Goal: Task Accomplishment & Management: Manage account settings

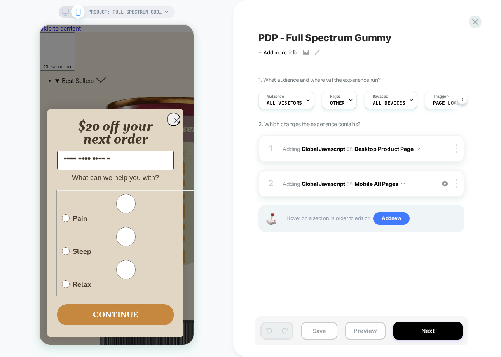
scroll to position [0, 0]
click at [66, 14] on icon at bounding box center [65, 12] width 7 height 7
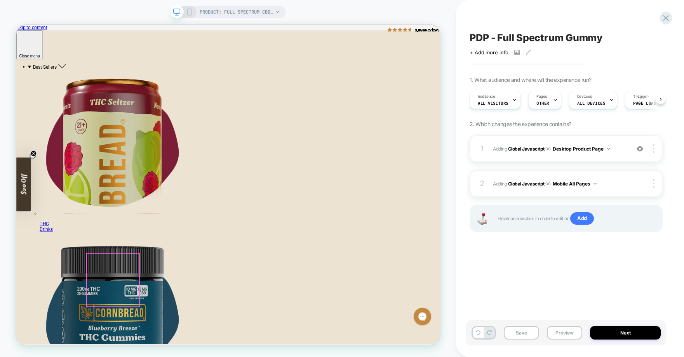
scroll to position [0, 0]
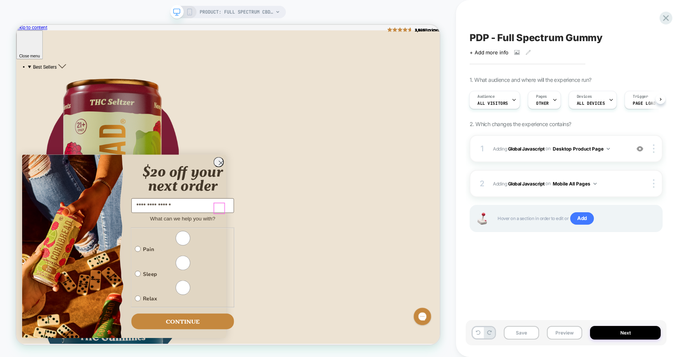
click at [287, 216] on circle "Close dialog" at bounding box center [289, 209] width 13 height 13
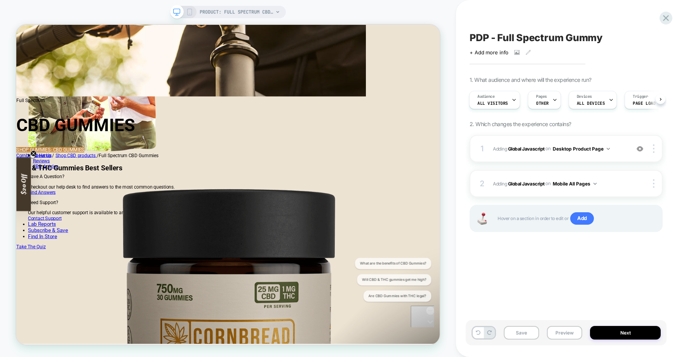
scroll to position [1974, 0]
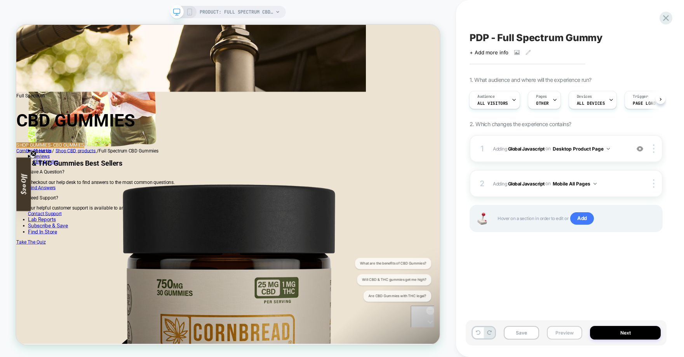
click at [500, 332] on button "Preview" at bounding box center [564, 333] width 35 height 14
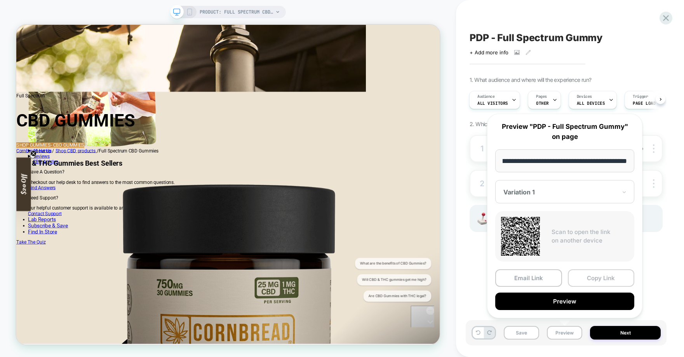
scroll to position [0, 0]
click at [500, 281] on button "Copy Link" at bounding box center [601, 278] width 67 height 17
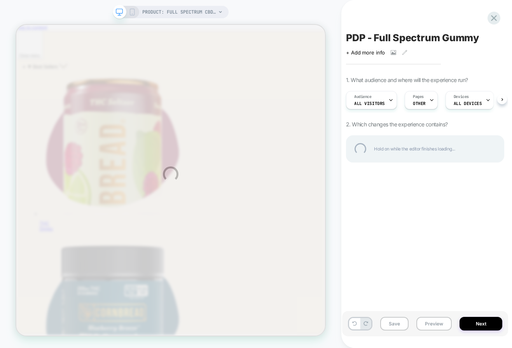
click at [486, 331] on div "PRODUCT: Full Spectrum CBD Gummies PRODUCT: Full Spectrum CBD Gummies PDP - Ful…" at bounding box center [256, 174] width 512 height 348
click at [488, 322] on div "PRODUCT: Full Spectrum CBD Gummies PRODUCT: Full Spectrum CBD Gummies PDP - Ful…" at bounding box center [256, 174] width 512 height 348
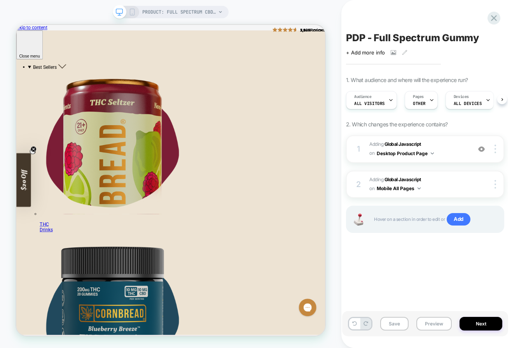
scroll to position [0, 0]
click at [492, 324] on button "Next" at bounding box center [480, 324] width 43 height 14
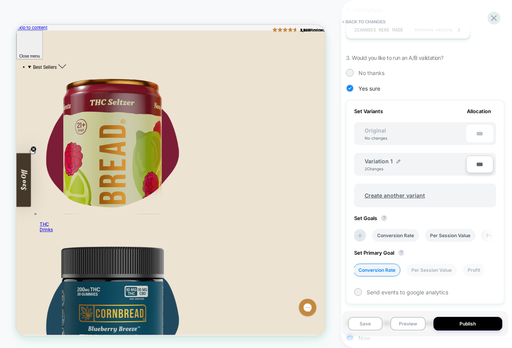
scroll to position [216, 0]
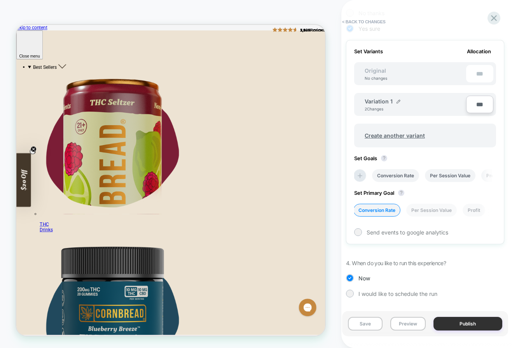
click at [477, 324] on button "Publish" at bounding box center [467, 324] width 69 height 14
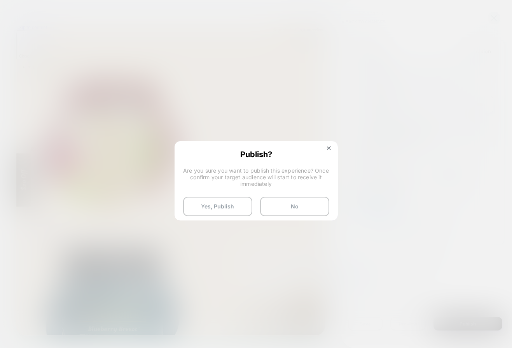
scroll to position [0, 0]
drag, startPoint x: 246, startPoint y: 207, endPoint x: 194, endPoint y: 192, distance: 53.8
click at [246, 207] on button "Yes, Publish" at bounding box center [217, 206] width 69 height 19
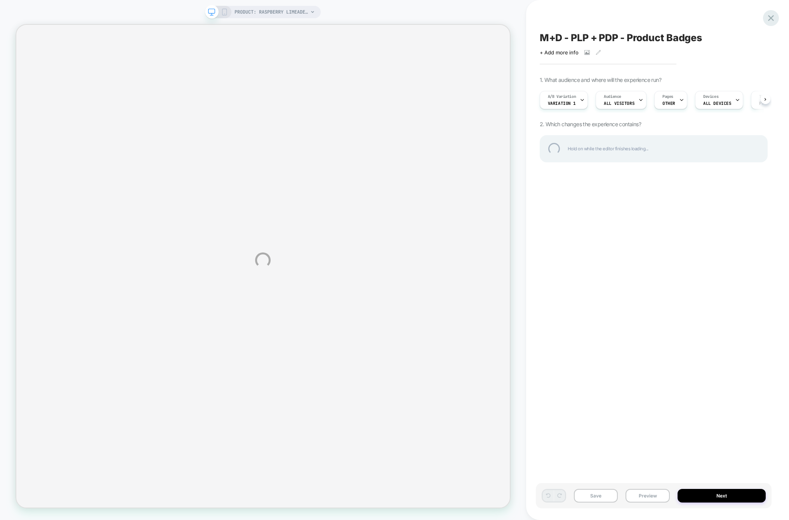
click at [772, 17] on div at bounding box center [771, 18] width 16 height 16
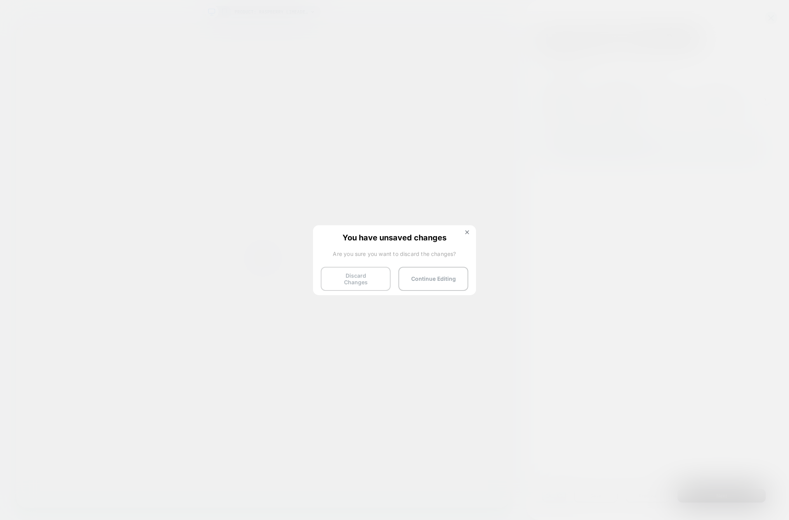
click at [344, 277] on button "Discard Changes" at bounding box center [356, 279] width 70 height 24
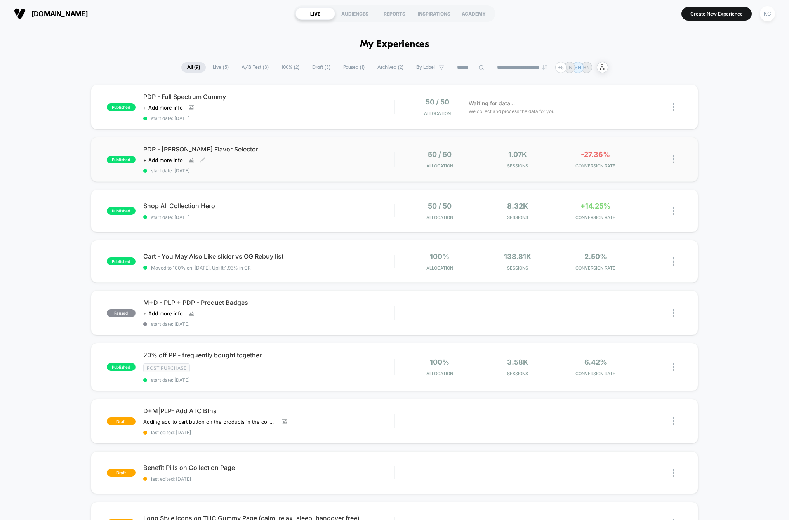
click at [311, 164] on div "PDP - Seltzer Flavor Selector Click to view images Click to edit experience det…" at bounding box center [268, 159] width 251 height 28
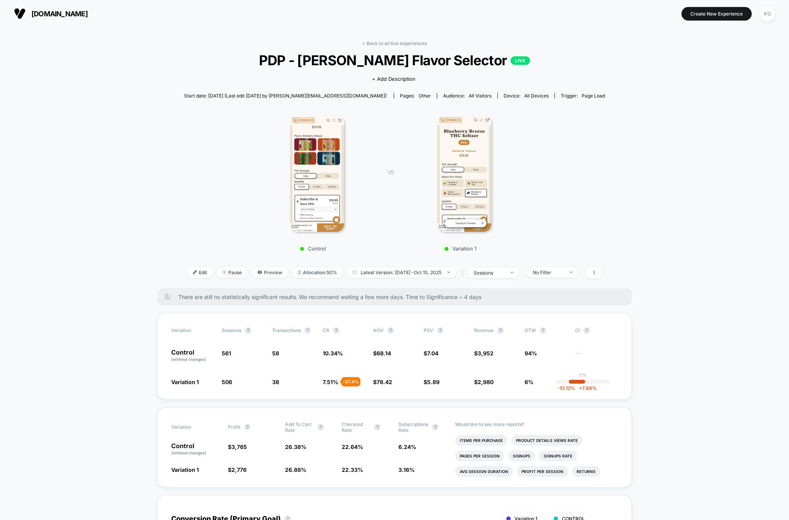
click at [451, 177] on img at bounding box center [464, 173] width 54 height 117
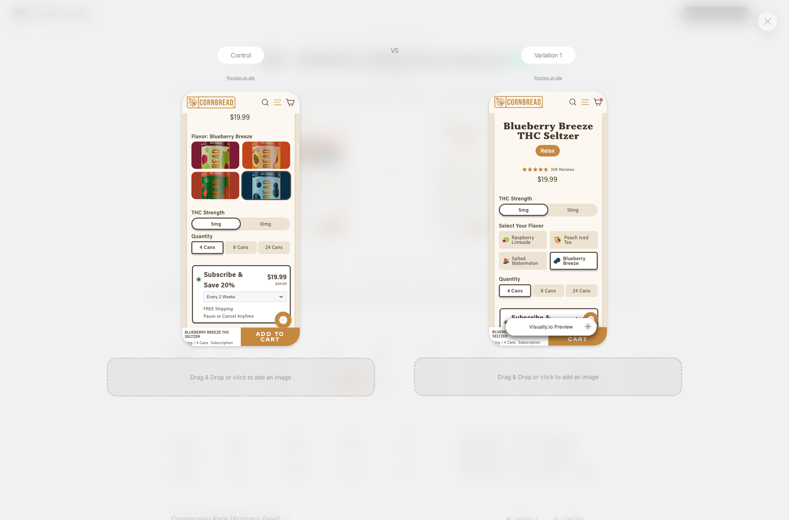
click at [767, 23] on img at bounding box center [768, 21] width 7 height 7
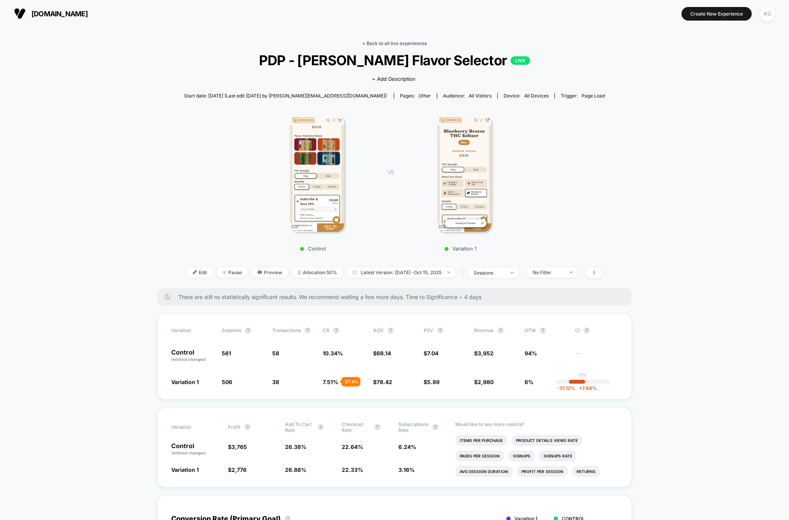
click at [380, 43] on link "< Back to all live experiences" at bounding box center [394, 43] width 64 height 6
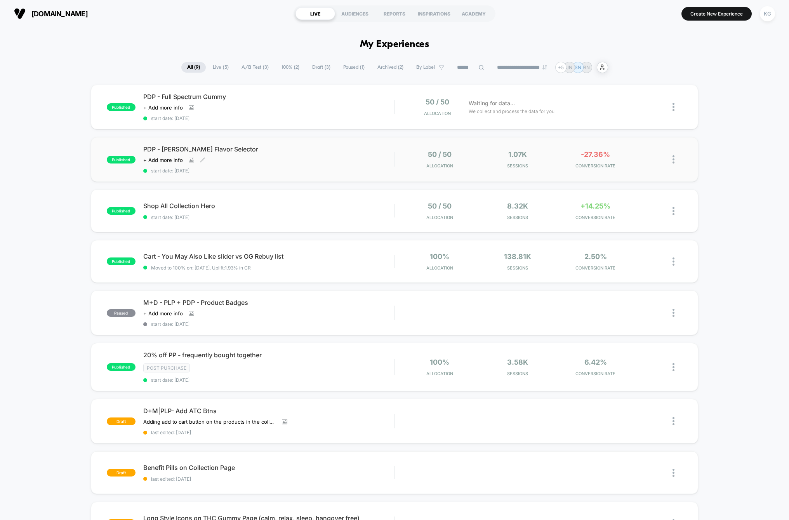
click at [340, 160] on div "PDP - Seltzer Flavor Selector Click to view images Click to edit experience det…" at bounding box center [268, 159] width 251 height 28
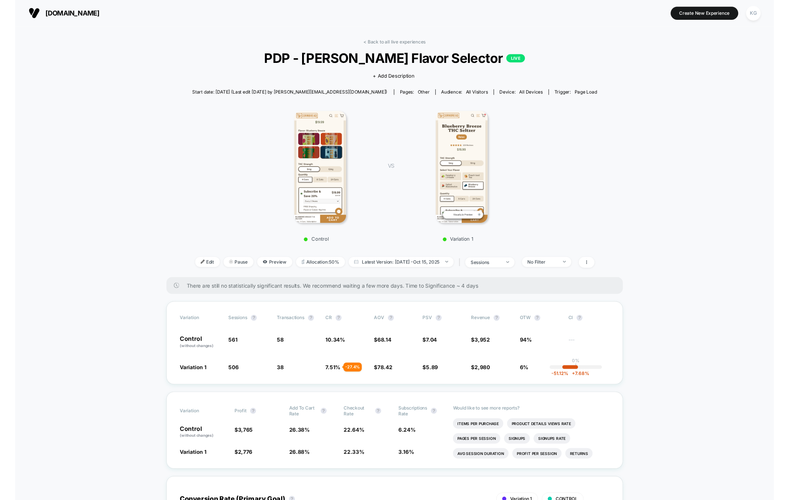
scroll to position [2, 0]
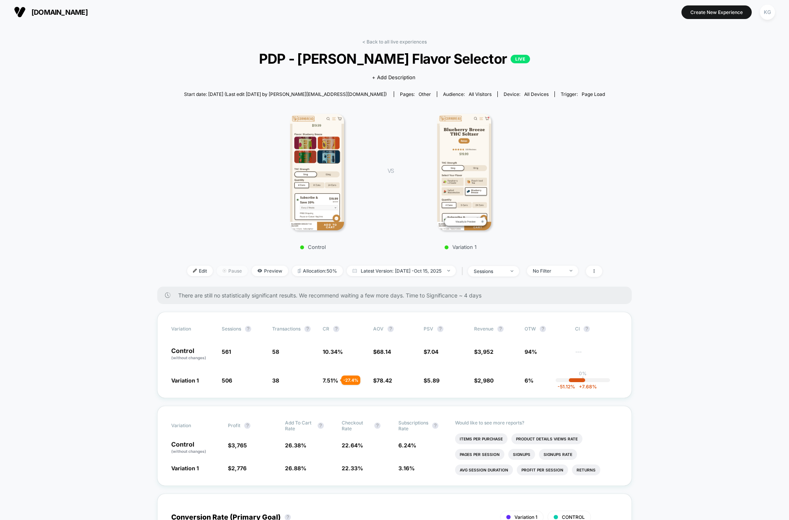
click at [232, 275] on span "Pause" at bounding box center [232, 271] width 31 height 10
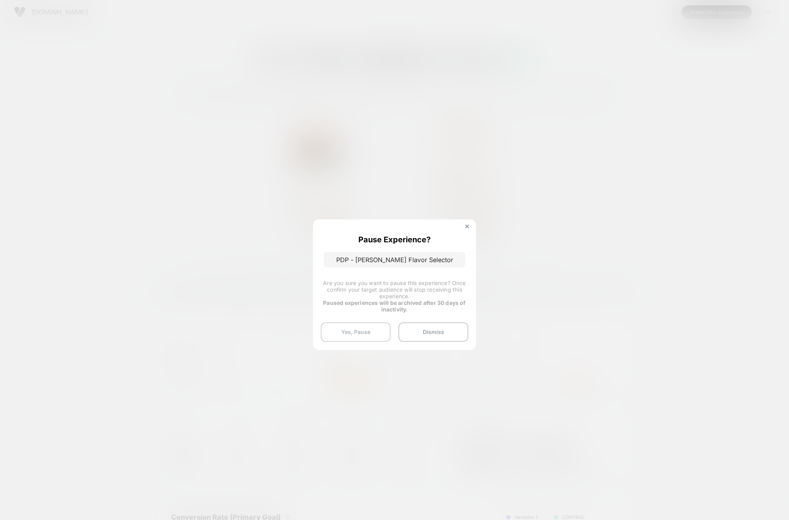
click at [368, 329] on button "Yes, Pause" at bounding box center [356, 331] width 70 height 19
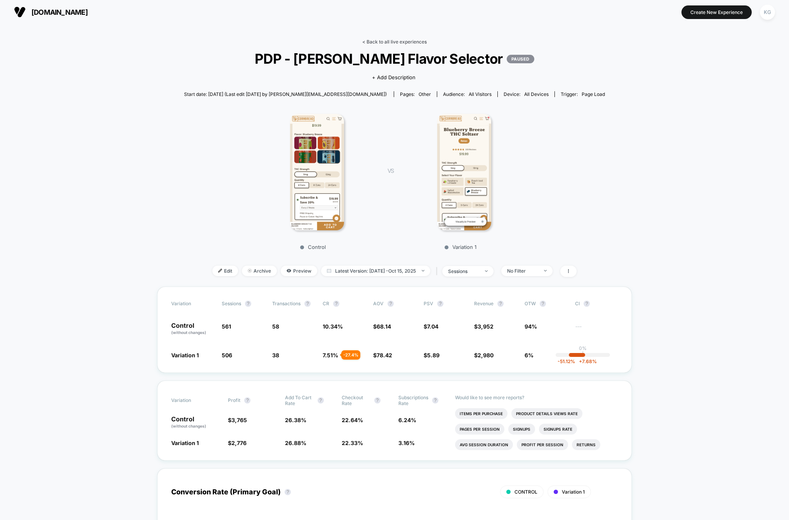
click at [405, 40] on link "< Back to all live experiences" at bounding box center [394, 42] width 64 height 6
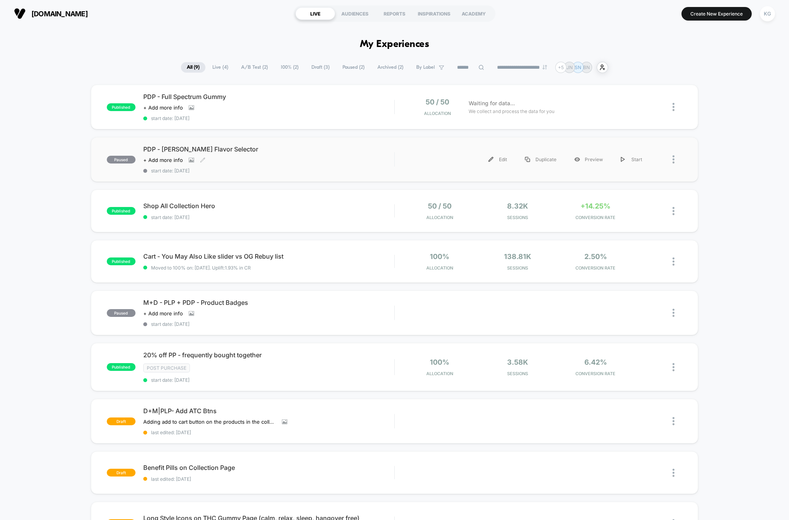
click at [343, 165] on div "PDP - Seltzer Flavor Selector Click to view images Click to edit experience det…" at bounding box center [268, 159] width 251 height 28
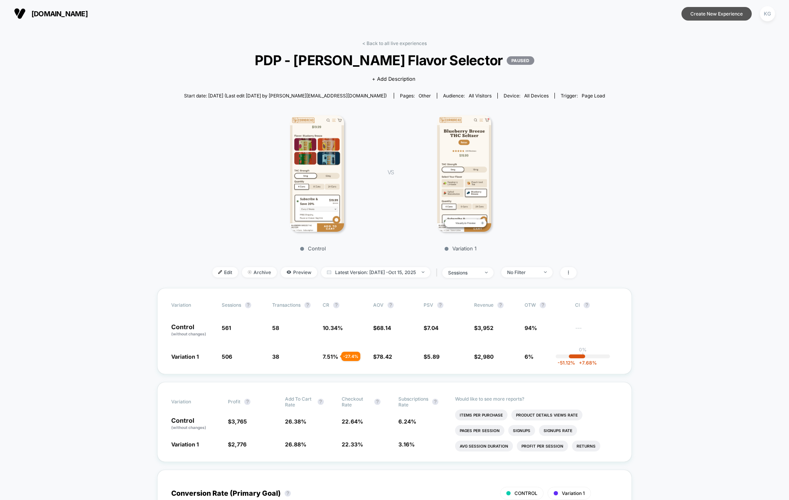
click at [739, 11] on button "Create New Experience" at bounding box center [717, 14] width 70 height 14
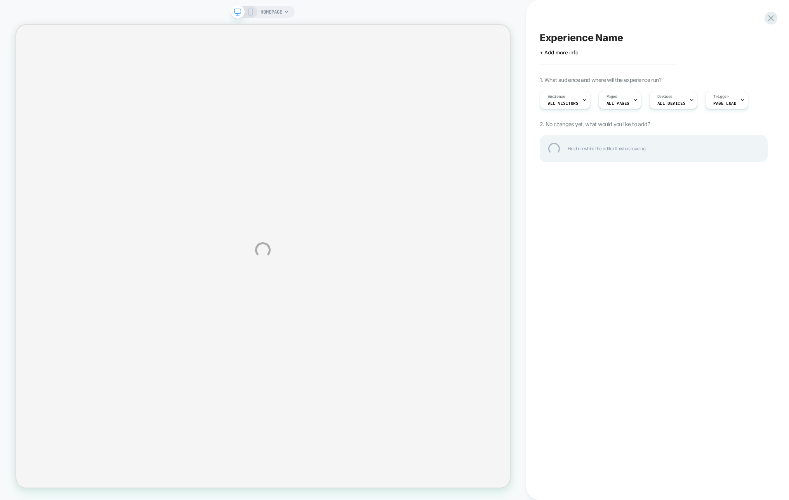
click at [158, 42] on div "HOMEPAGE Experience Name Click to edit experience details + Add more info 1. Wh…" at bounding box center [394, 250] width 789 height 500
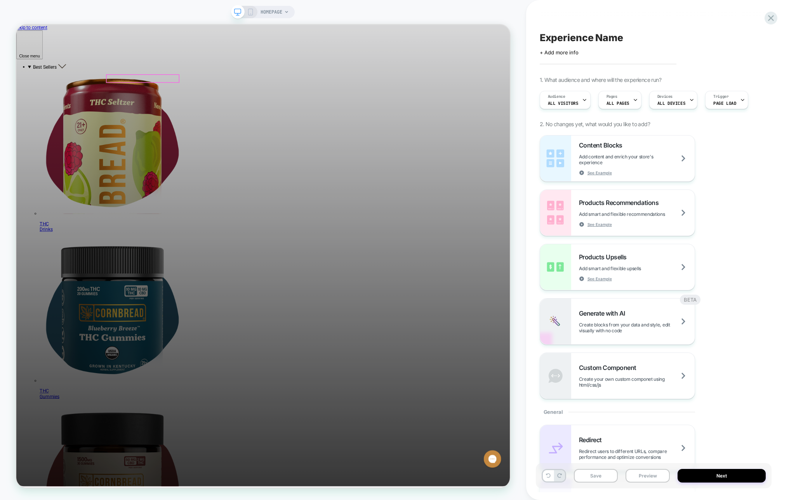
click at [278, 10] on span "HOMEPAGE" at bounding box center [272, 12] width 22 height 12
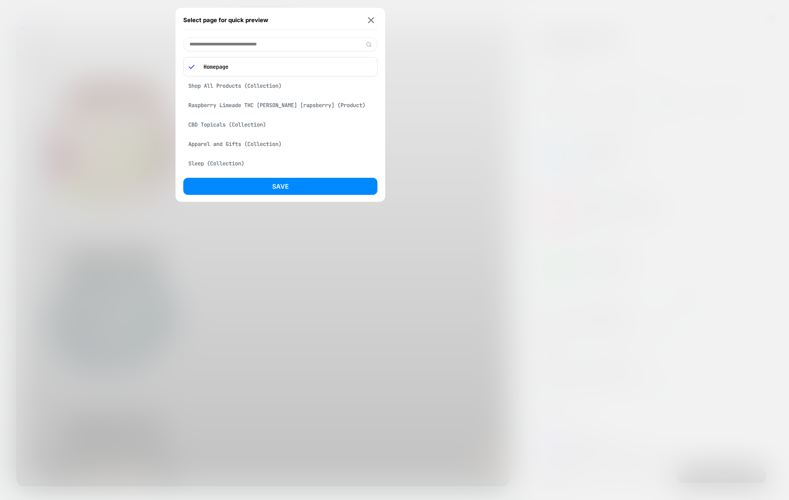
click at [282, 107] on div "Raspberry Limeade THC Seltzer [rapsberry] (Product)" at bounding box center [280, 105] width 194 height 15
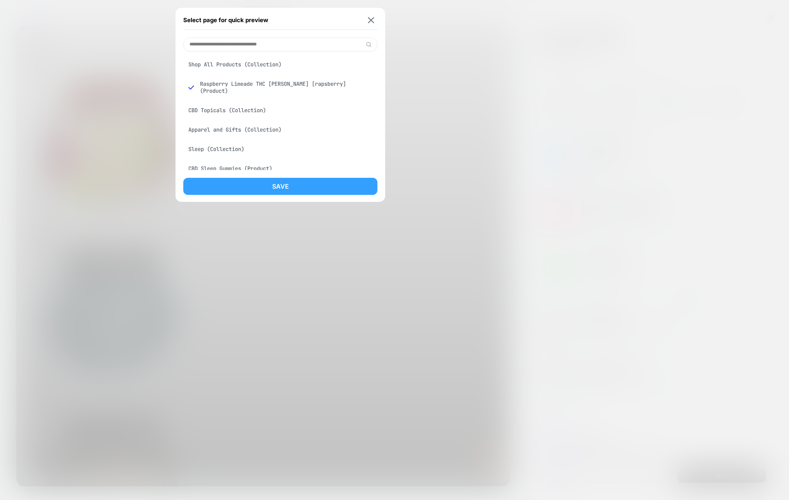
click at [296, 193] on button "Save" at bounding box center [280, 186] width 194 height 17
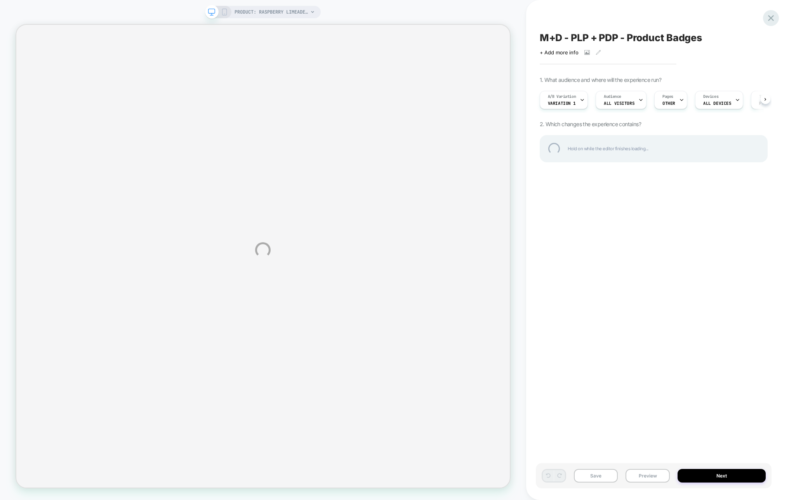
click at [769, 19] on div at bounding box center [771, 18] width 16 height 16
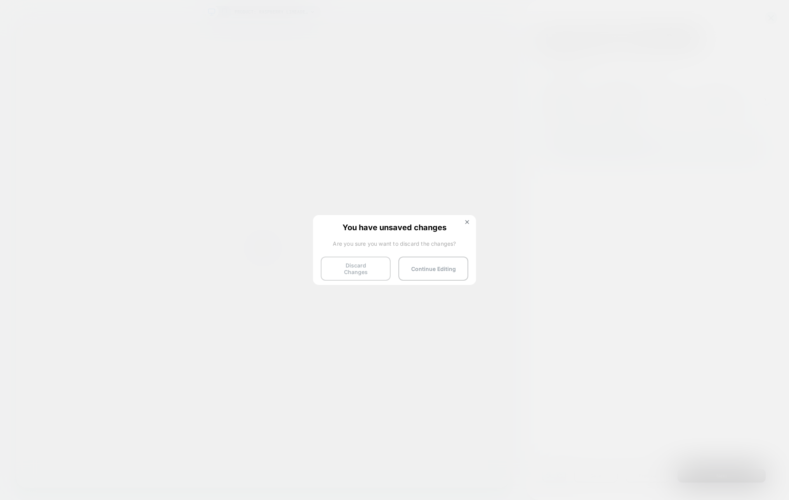
click at [344, 268] on button "Discard Changes" at bounding box center [356, 269] width 70 height 24
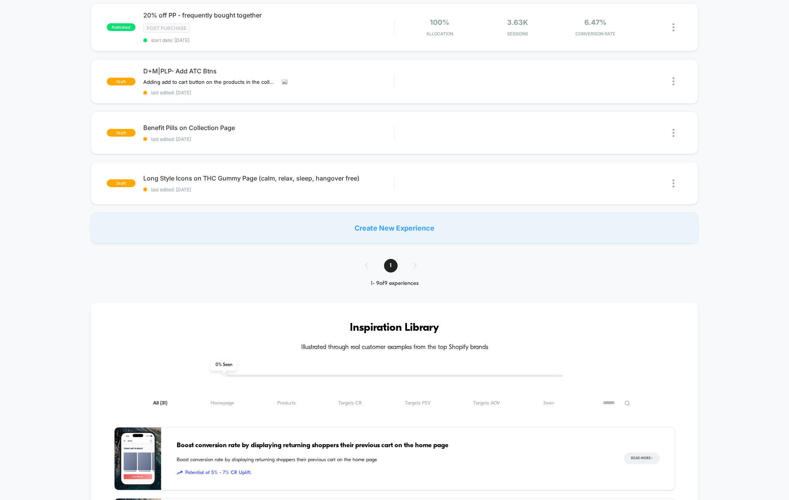
scroll to position [340, 0]
drag, startPoint x: 413, startPoint y: 270, endPoint x: 401, endPoint y: 273, distance: 12.4
click at [413, 270] on div "1" at bounding box center [394, 267] width 75 height 14
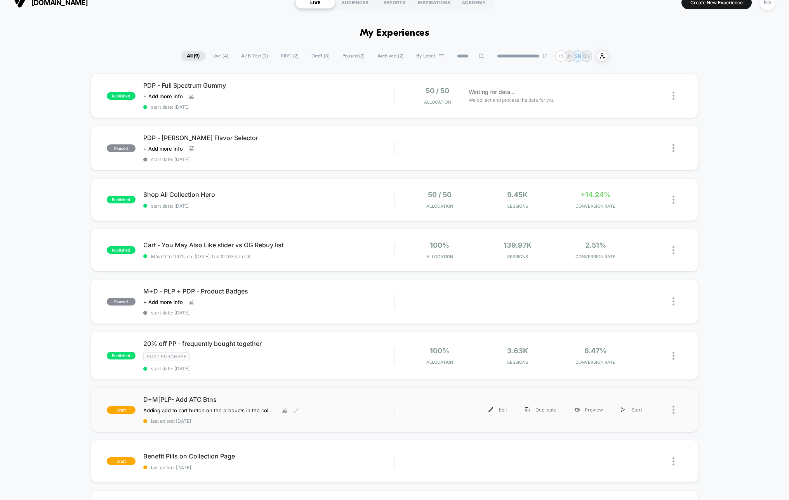
scroll to position [0, 0]
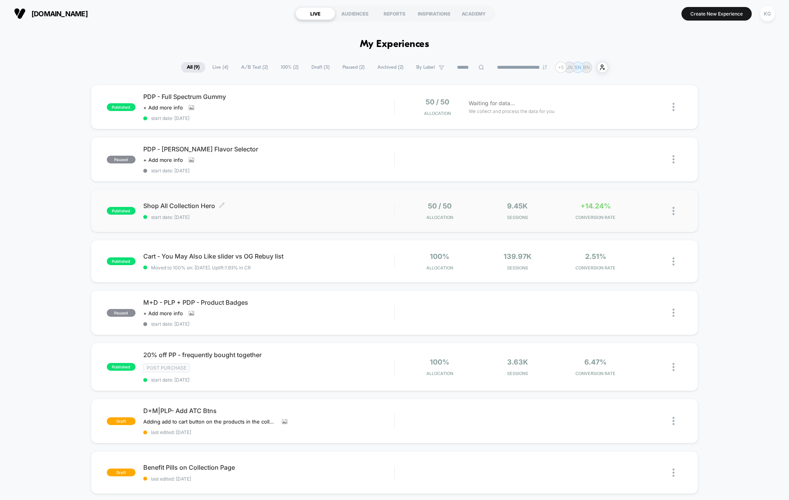
click at [308, 218] on span "start date: 10/14/2025" at bounding box center [268, 217] width 251 height 6
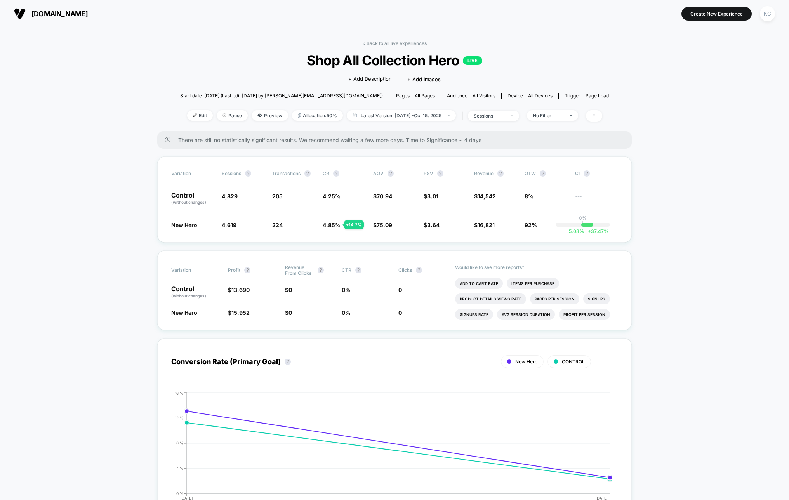
click at [355, 57] on span "Shop All Collection Hero LIVE" at bounding box center [395, 60] width 386 height 16
click at [358, 59] on span "Shop All Collection Hero LIVE" at bounding box center [395, 60] width 386 height 16
click at [362, 60] on span "Shop All Collection Hero LIVE" at bounding box center [395, 60] width 386 height 16
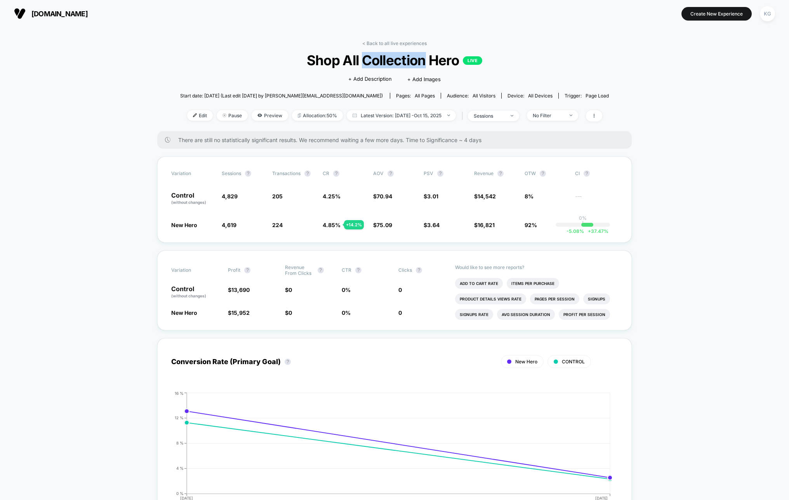
click at [362, 60] on span "Shop All Collection Hero LIVE" at bounding box center [395, 60] width 386 height 16
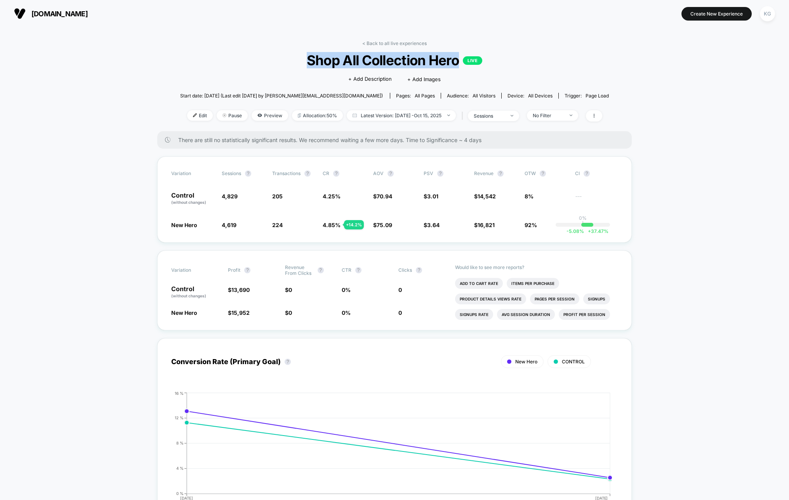
click at [360, 60] on span "Shop All Collection Hero LIVE" at bounding box center [395, 60] width 386 height 16
click at [368, 44] on link "< Back to all live experiences" at bounding box center [394, 43] width 64 height 6
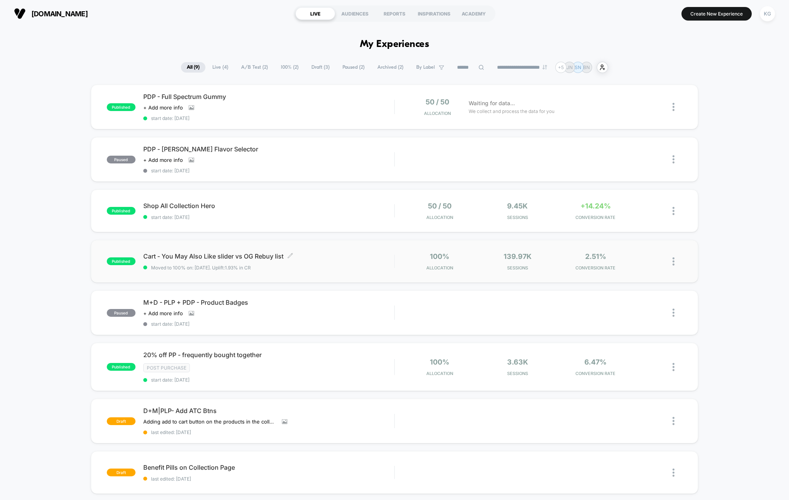
click at [345, 266] on span "Moved to 100% on: 10/10/2025 . Uplift: 1.93% in CR" at bounding box center [268, 268] width 251 height 6
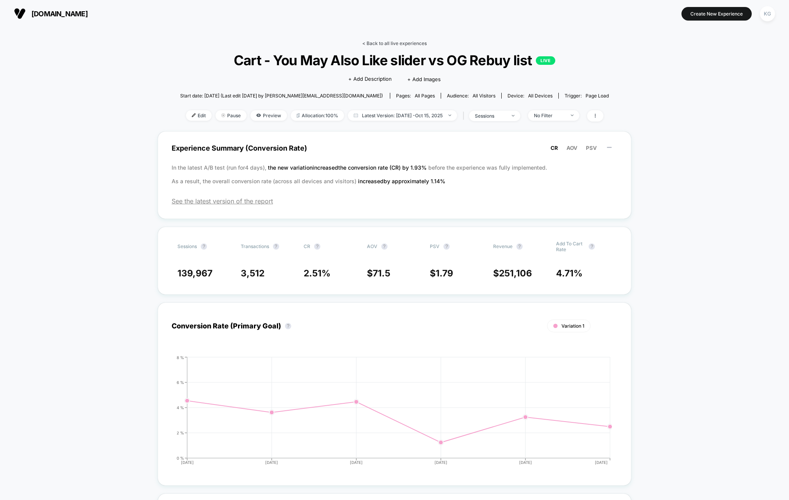
click at [403, 42] on link "< Back to all live experiences" at bounding box center [394, 43] width 64 height 6
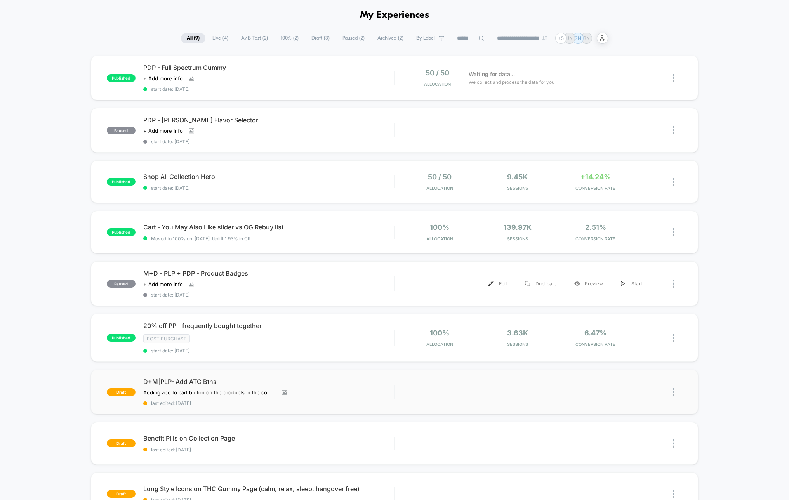
scroll to position [18, 0]
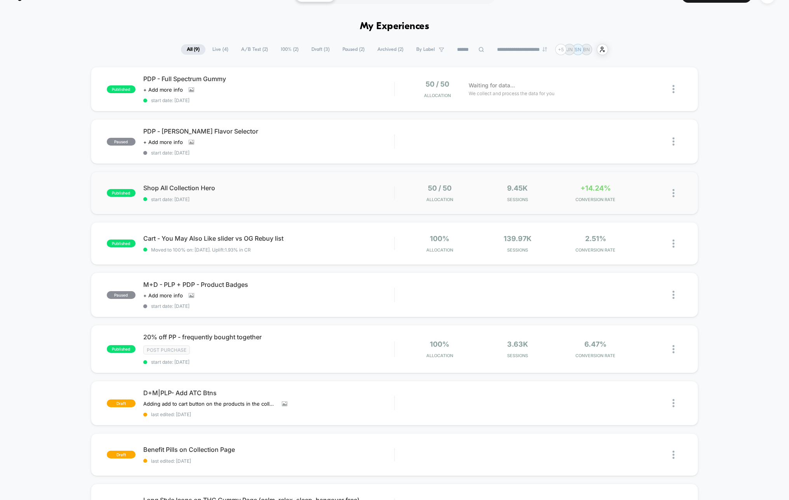
click at [674, 194] on img at bounding box center [674, 193] width 2 height 8
click at [474, 195] on div "50 / 50 Allocation" at bounding box center [440, 193] width 74 height 18
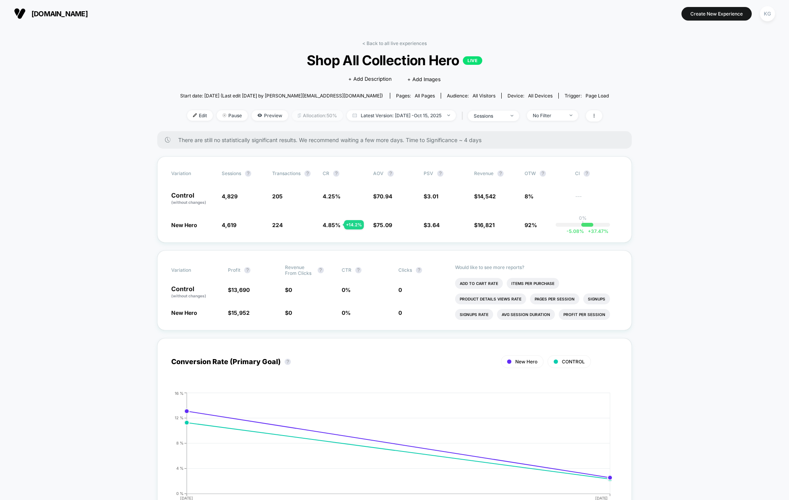
click at [321, 116] on span "Allocation: 50%" at bounding box center [317, 115] width 51 height 10
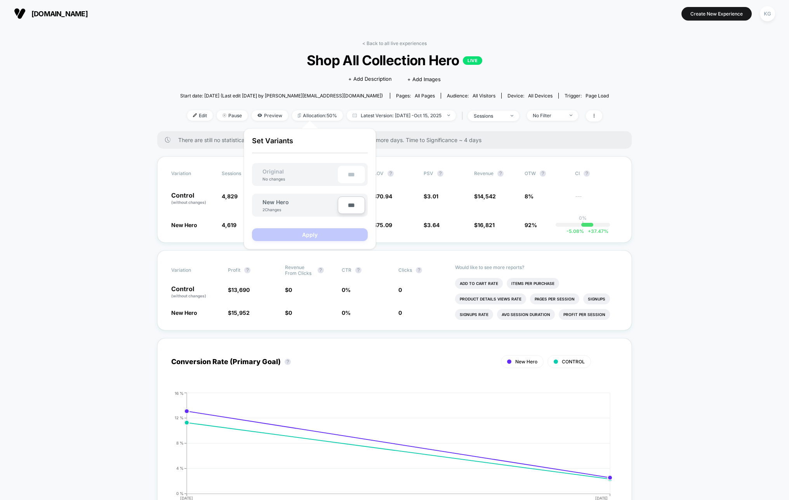
drag, startPoint x: 347, startPoint y: 206, endPoint x: 343, endPoint y: 206, distance: 4.3
click at [343, 206] on input "***" at bounding box center [351, 205] width 27 height 17
click at [346, 206] on input "***" at bounding box center [351, 205] width 27 height 17
type input "****"
type input "**"
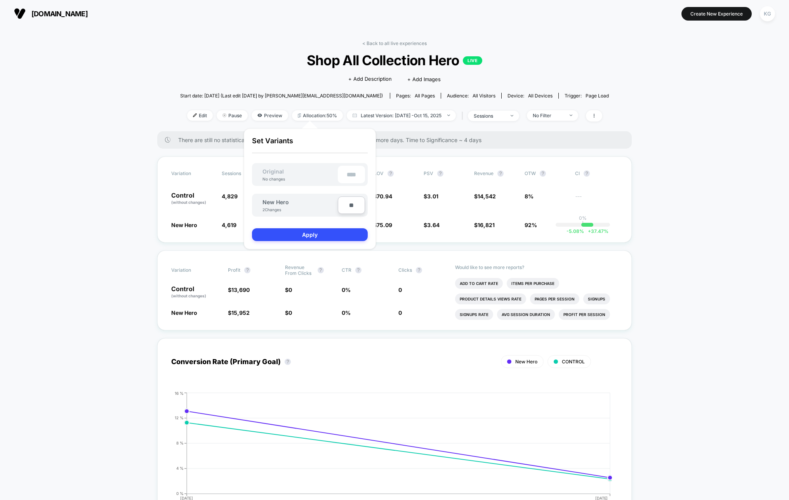
type input "***"
type input "**"
type input "****"
click at [338, 236] on button "Apply" at bounding box center [310, 234] width 116 height 13
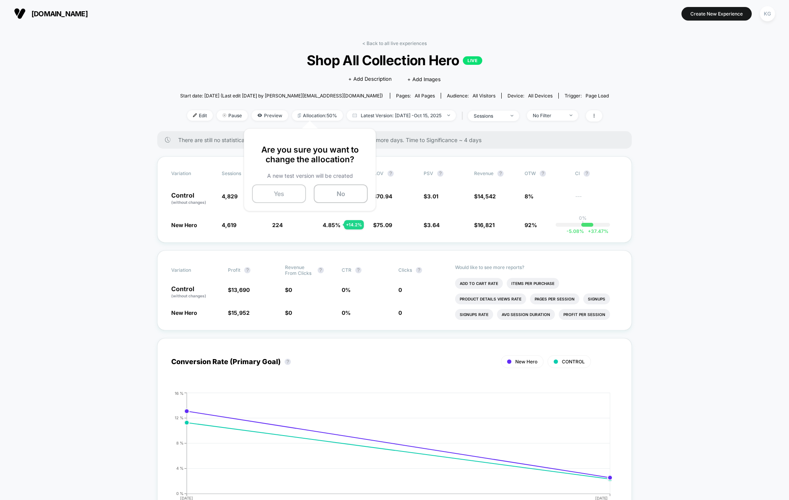
click at [287, 199] on button "Yes" at bounding box center [279, 194] width 54 height 19
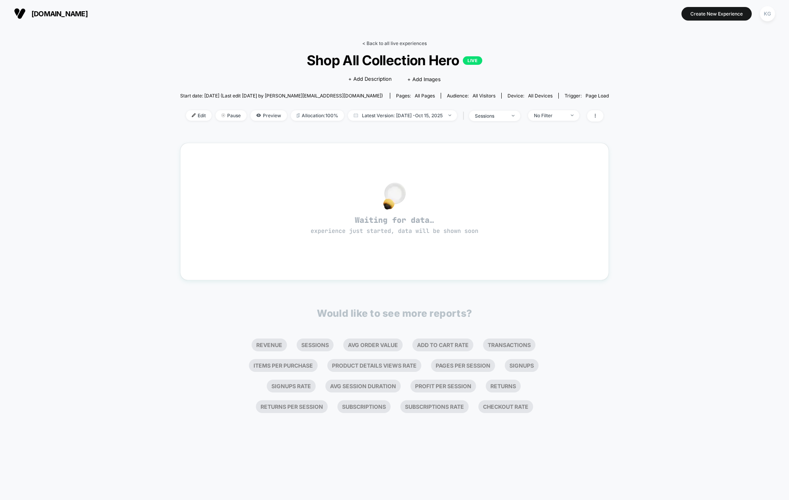
click at [391, 44] on link "< Back to all live experiences" at bounding box center [394, 43] width 64 height 6
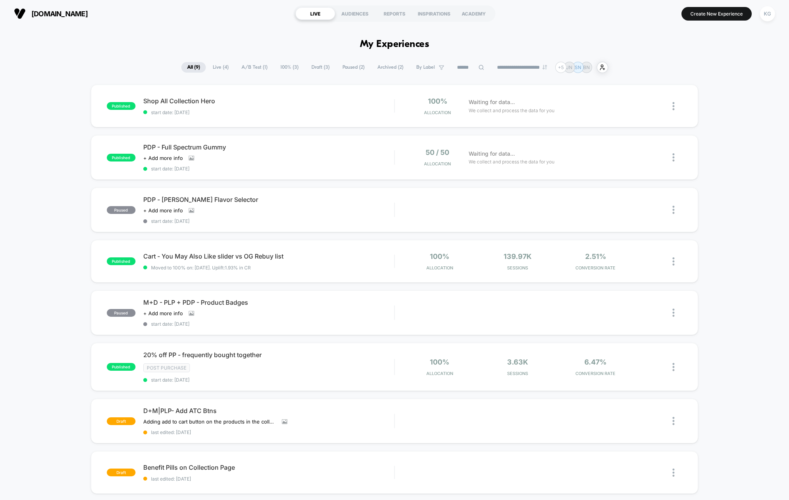
click at [371, 43] on h1 "My Experiences" at bounding box center [395, 44] width 70 height 11
click at [371, 44] on h1 "My Experiences" at bounding box center [395, 44] width 70 height 11
click at [366, 46] on h1 "My Experiences" at bounding box center [395, 44] width 70 height 11
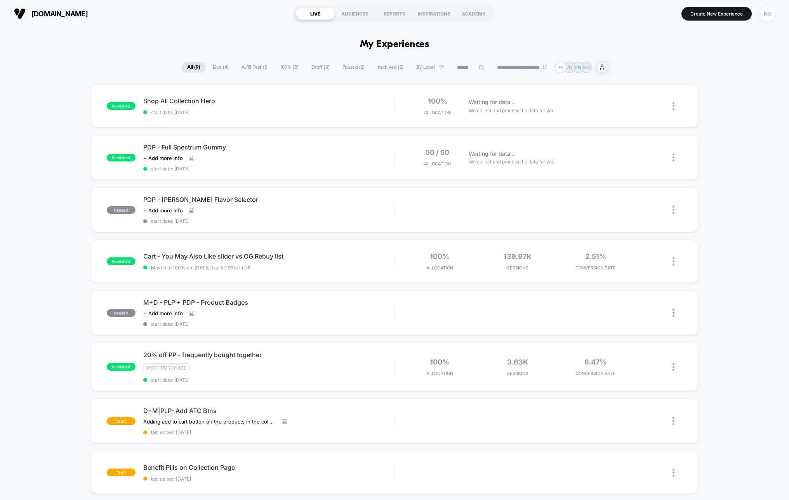
click at [368, 47] on h1 "My Experiences" at bounding box center [395, 44] width 70 height 11
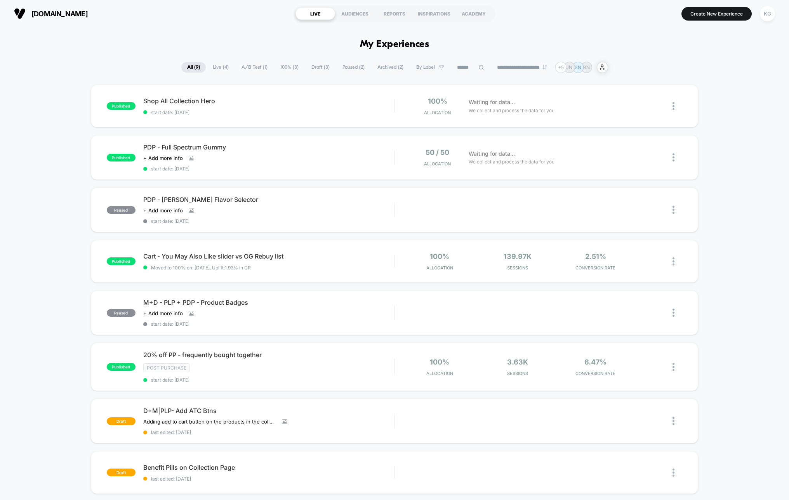
click at [368, 47] on h1 "My Experiences" at bounding box center [395, 44] width 70 height 11
click at [8, 296] on div "published Shop All Collection Hero start date: 10/15/2025 100% Allocation Waiti…" at bounding box center [394, 334] width 789 height 499
